Goal: Information Seeking & Learning: Learn about a topic

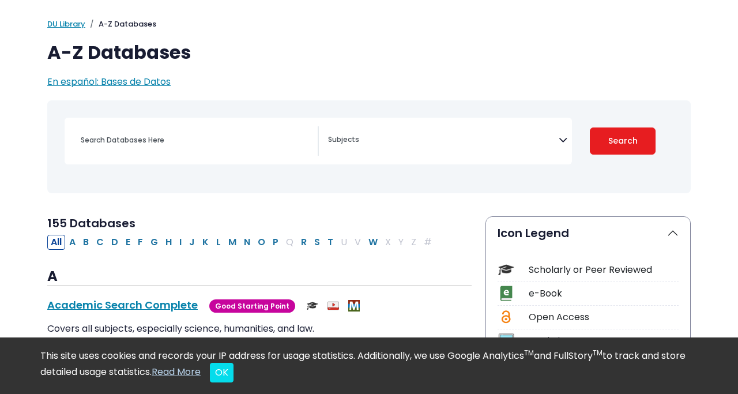
scroll to position [63, 0]
click at [100, 242] on button "C" at bounding box center [100, 241] width 14 height 15
select select "Database Subject Filter"
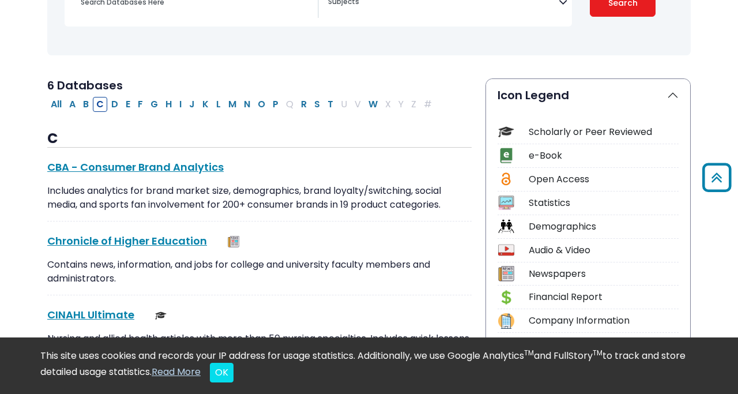
scroll to position [268, 0]
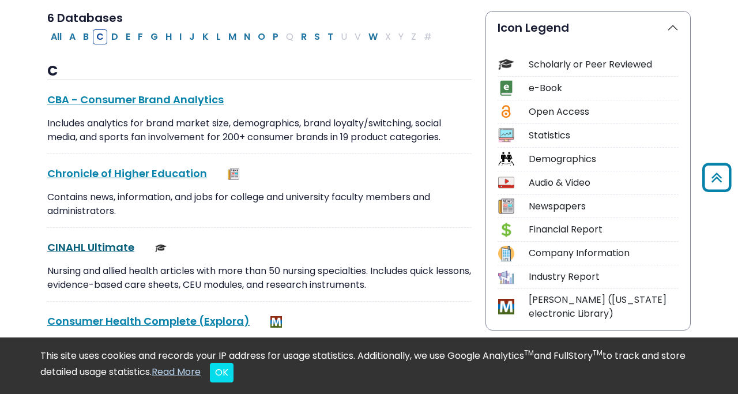
click at [78, 246] on link "CINAHL Ultimate This link opens in a new window" at bounding box center [90, 247] width 87 height 14
click at [115, 246] on link "CINAHL Ultimate This link opens in a new window" at bounding box center [90, 247] width 87 height 14
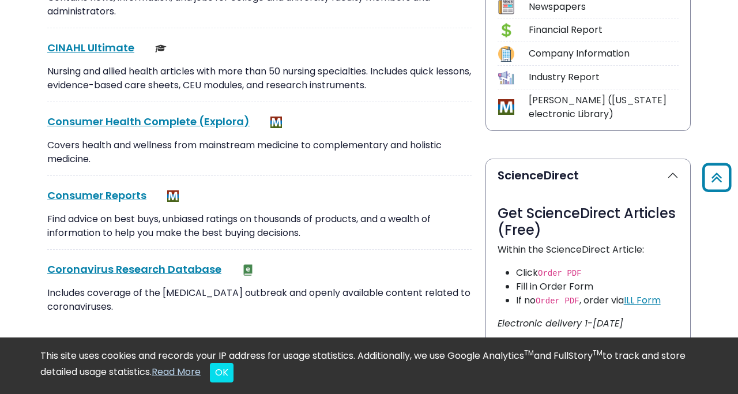
scroll to position [468, 0]
